Goal: Task Accomplishment & Management: Use online tool/utility

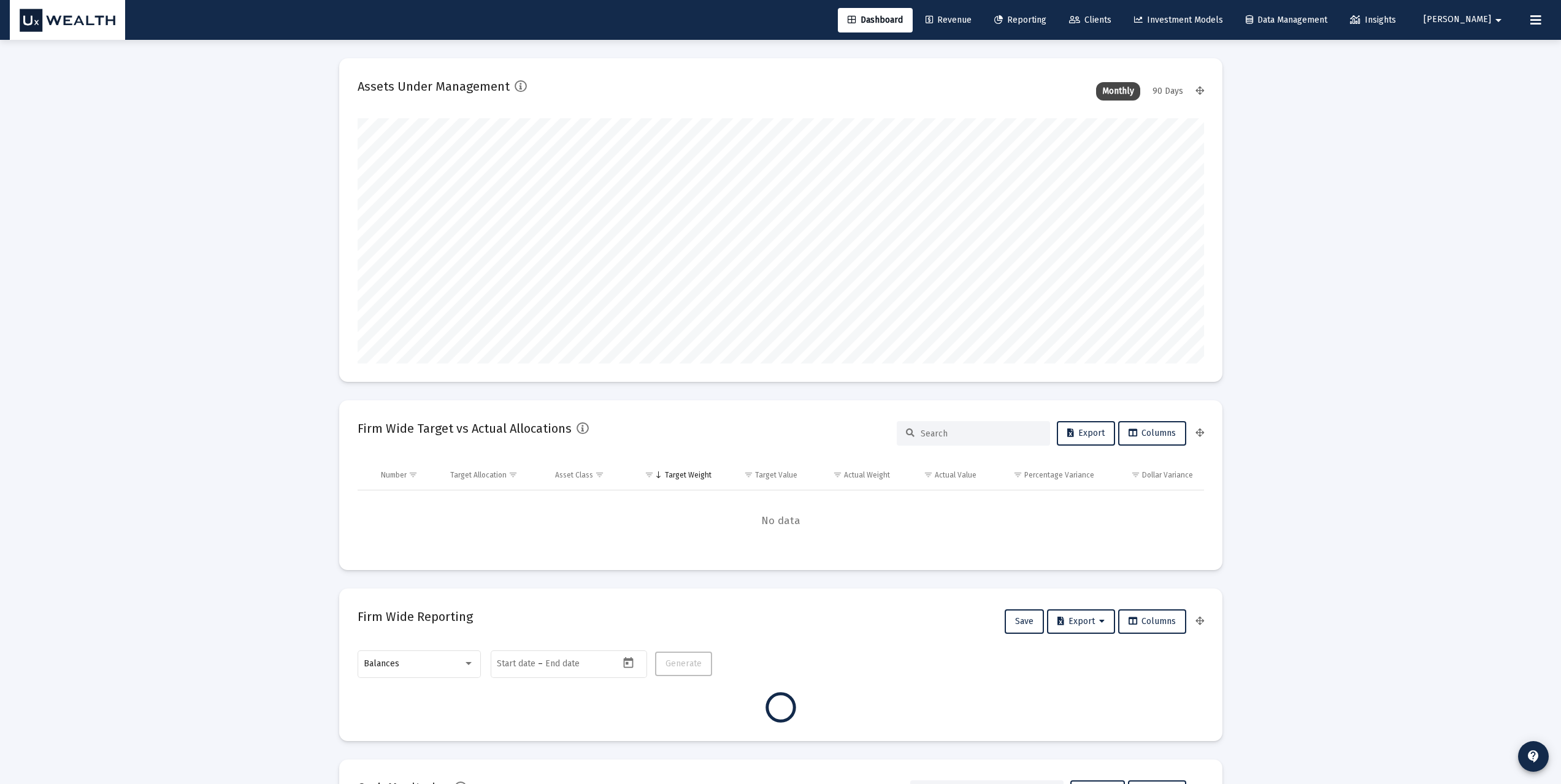
scroll to position [245, 456]
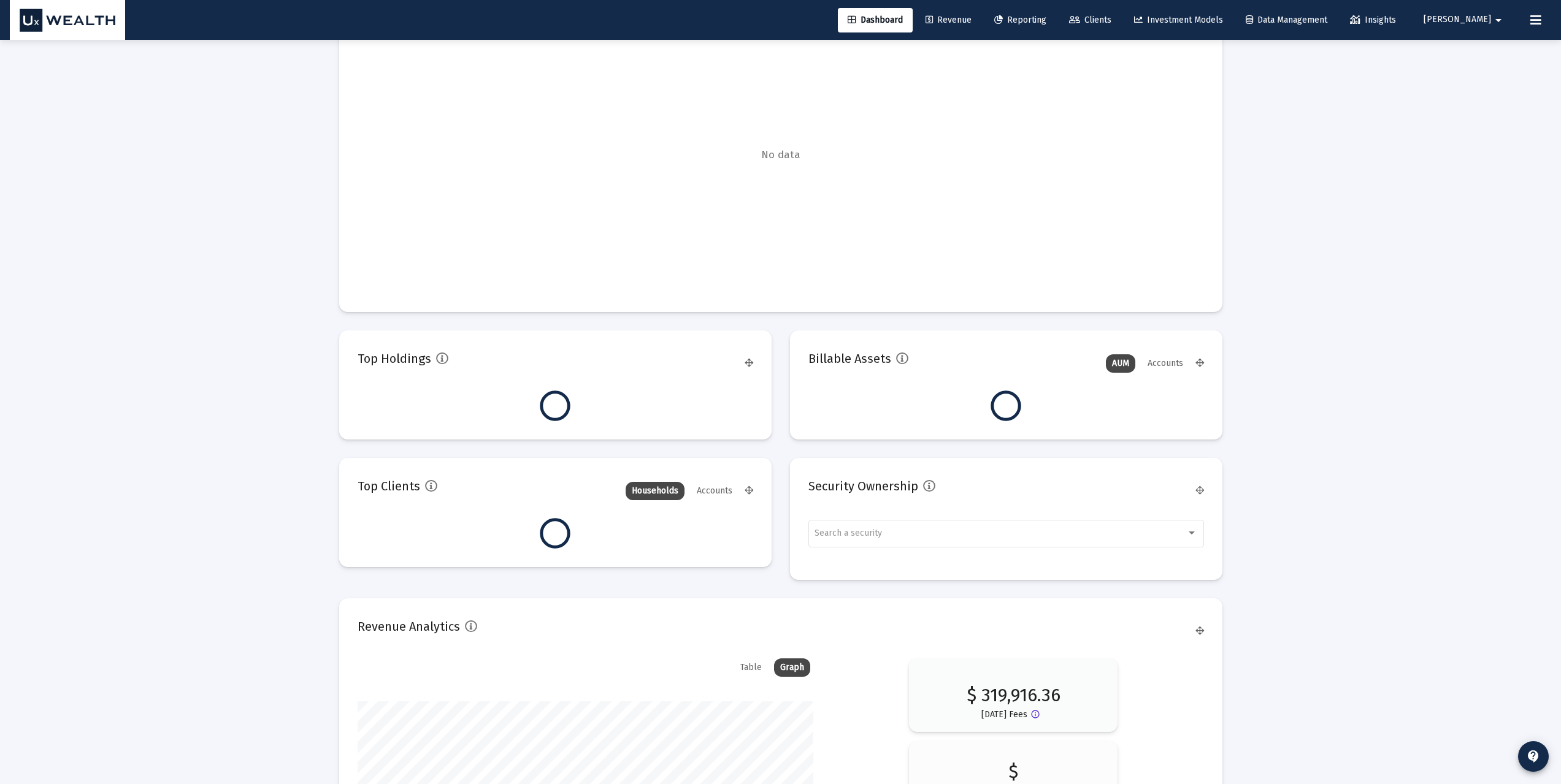
scroll to position [899, 0]
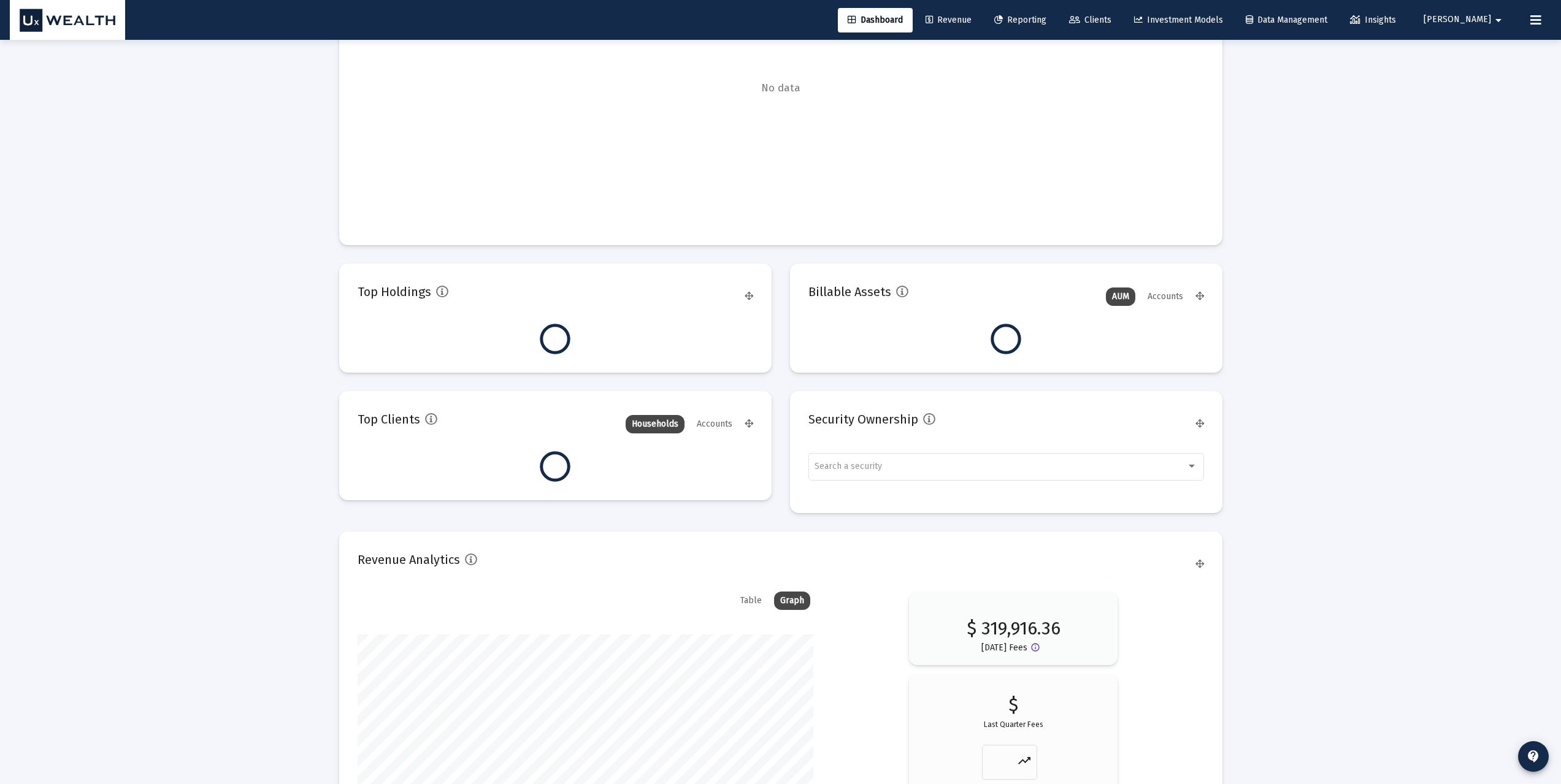
click at [1047, 21] on span "Reporting" at bounding box center [1020, 20] width 52 height 10
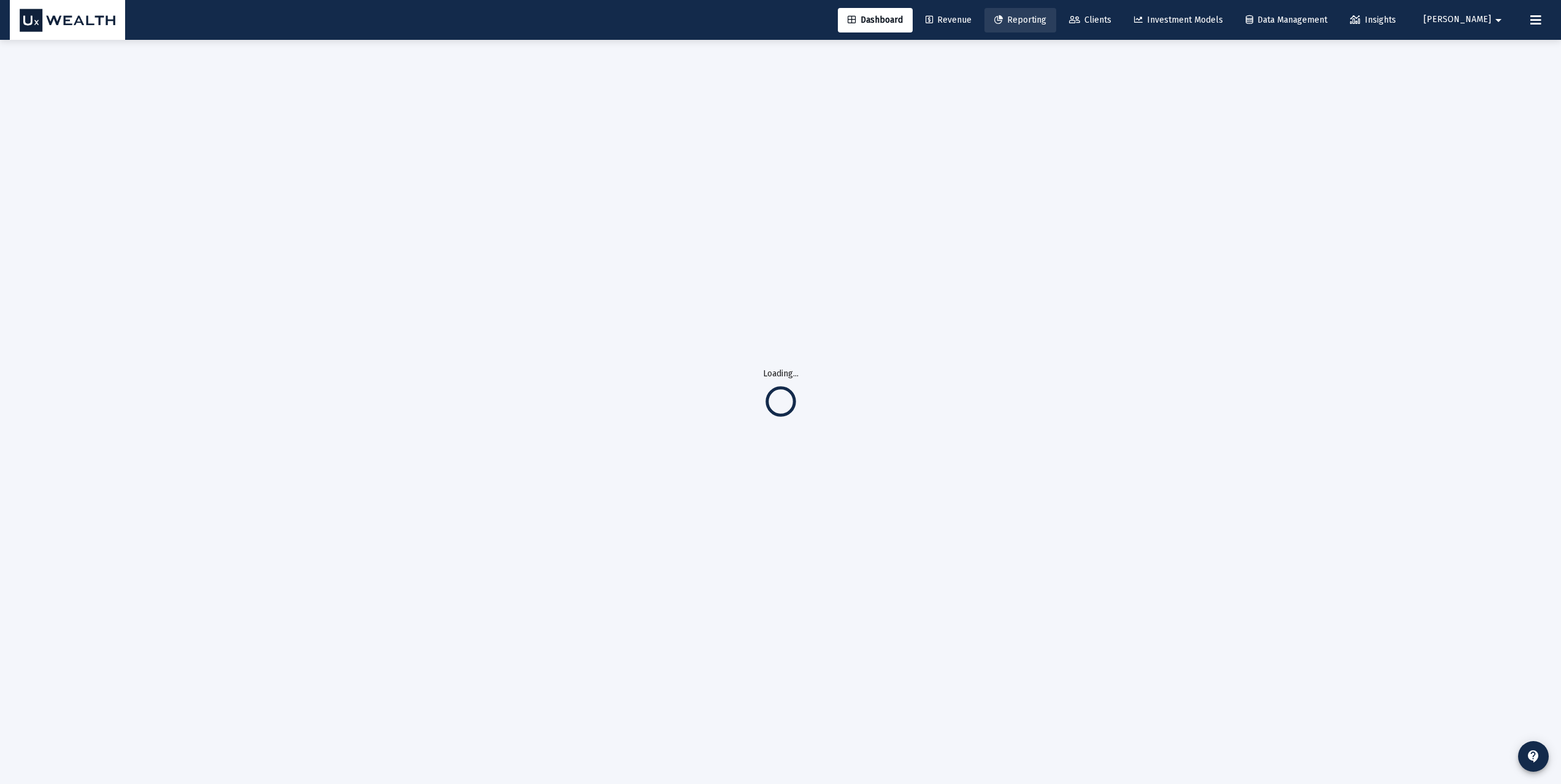
scroll to position [40, 0]
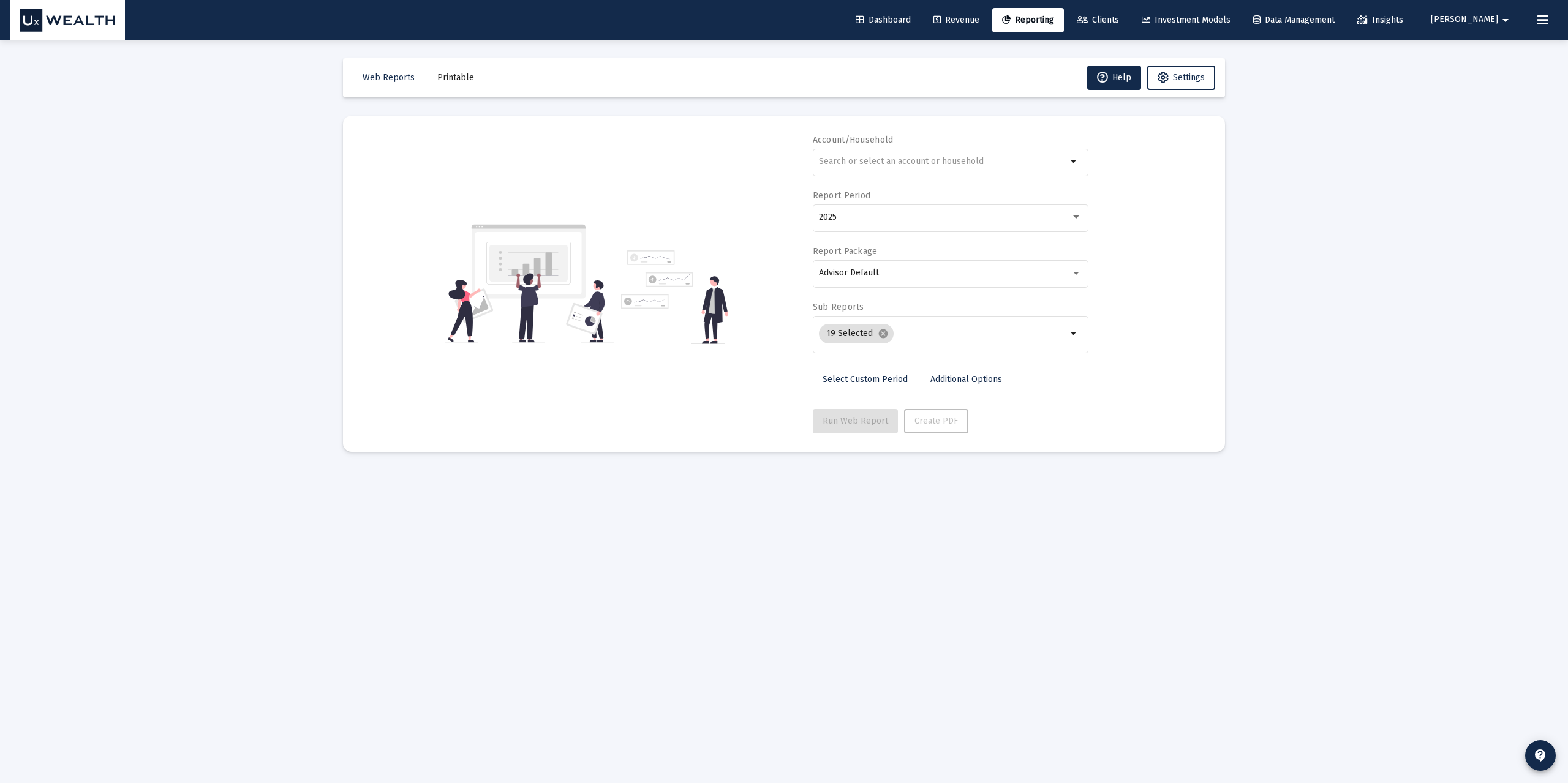
click at [456, 72] on span "Printable" at bounding box center [456, 77] width 37 height 10
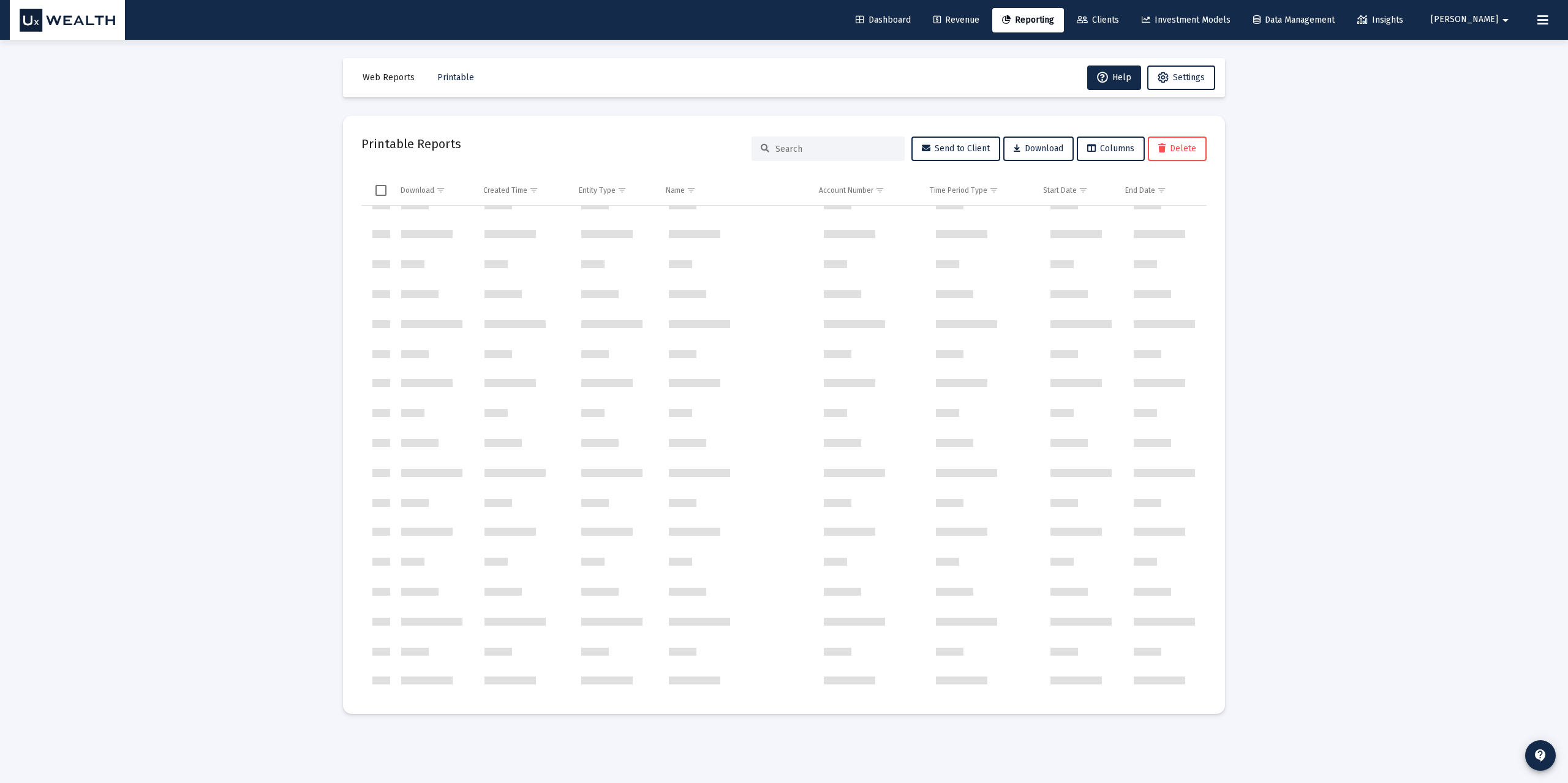
scroll to position [53578, 0]
